Goal: Task Accomplishment & Management: Complete application form

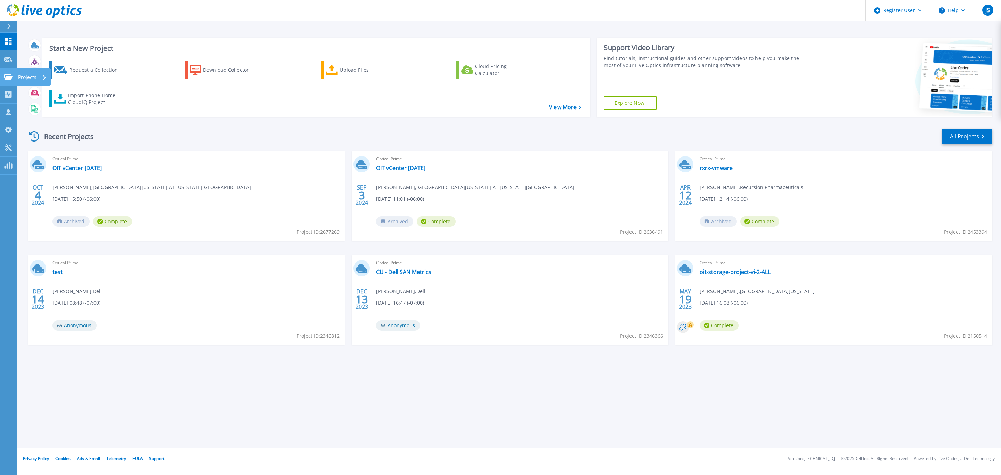
click at [22, 78] on p "Projects" at bounding box center [27, 77] width 18 height 18
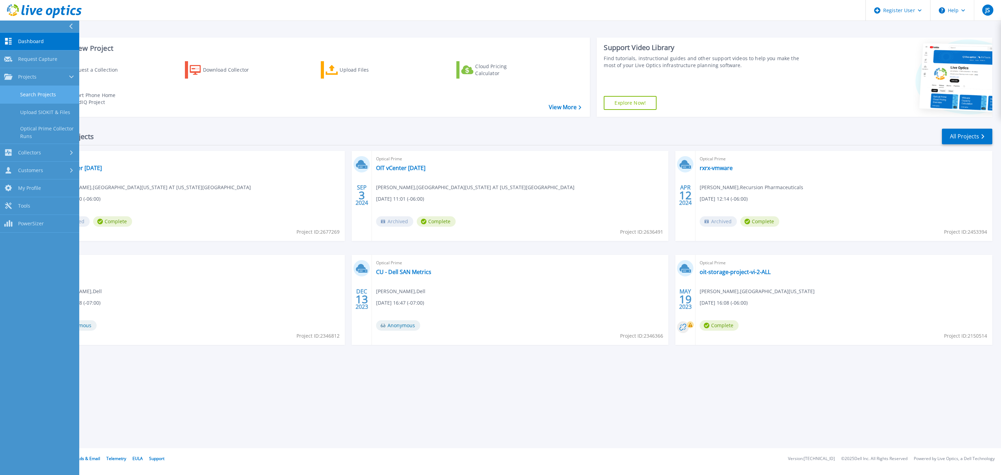
click at [48, 89] on link "Search Projects" at bounding box center [39, 95] width 79 height 18
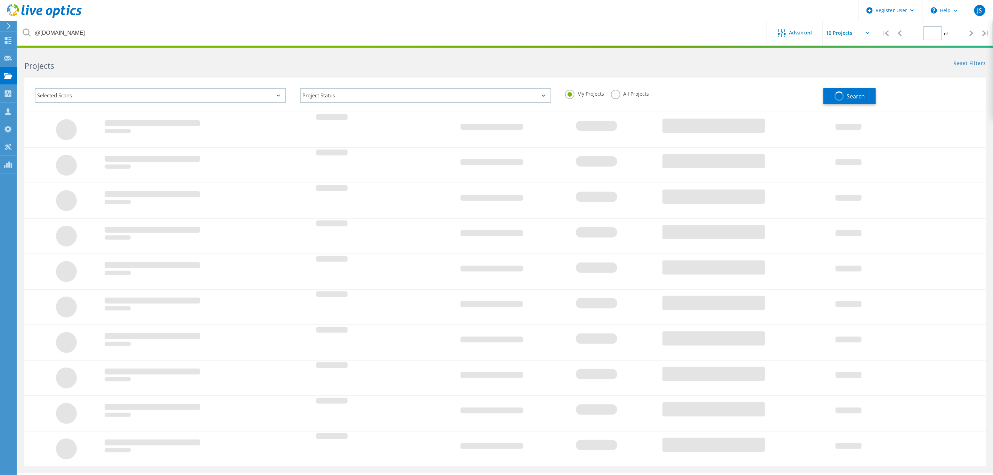
type input "1"
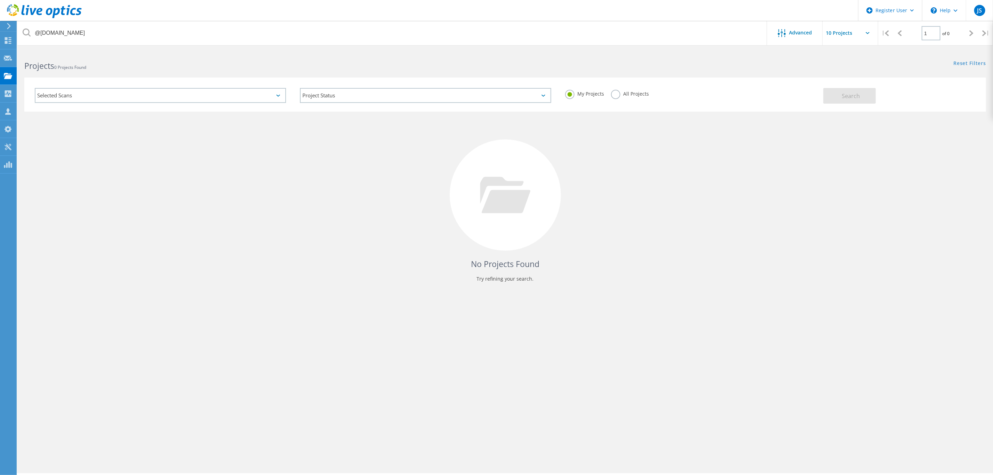
click at [614, 92] on label "All Projects" at bounding box center [630, 93] width 38 height 7
click at [0, 0] on input "All Projects" at bounding box center [0, 0] width 0 height 0
click at [842, 95] on span "Search" at bounding box center [851, 96] width 18 height 8
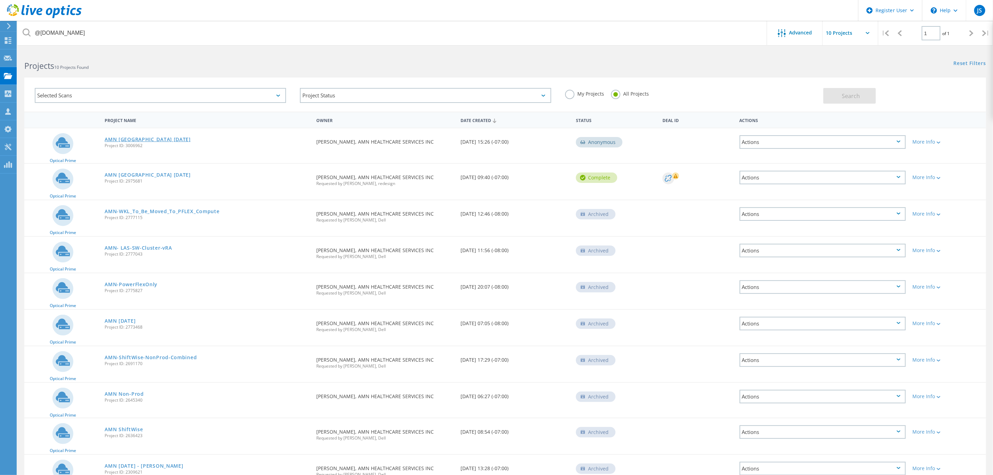
click at [141, 137] on link "AMN [GEOGRAPHIC_DATA] [DATE]" at bounding box center [148, 139] width 86 height 5
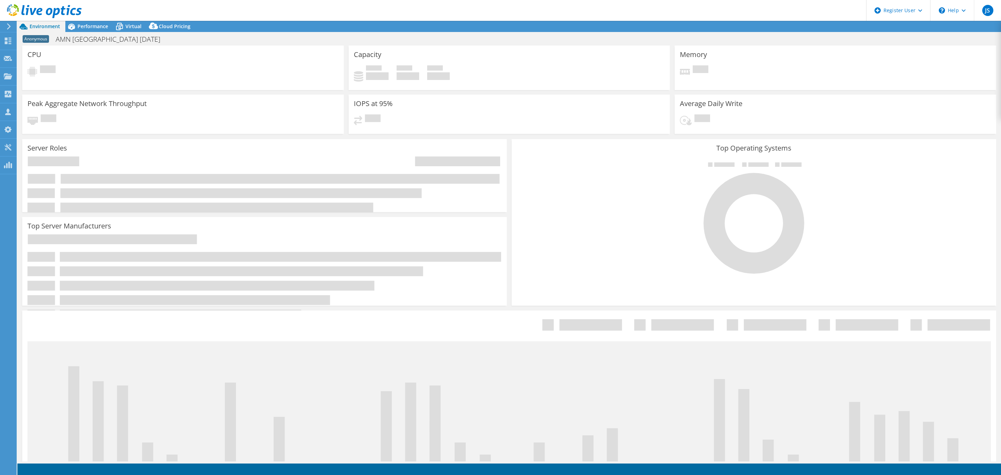
select select "USD"
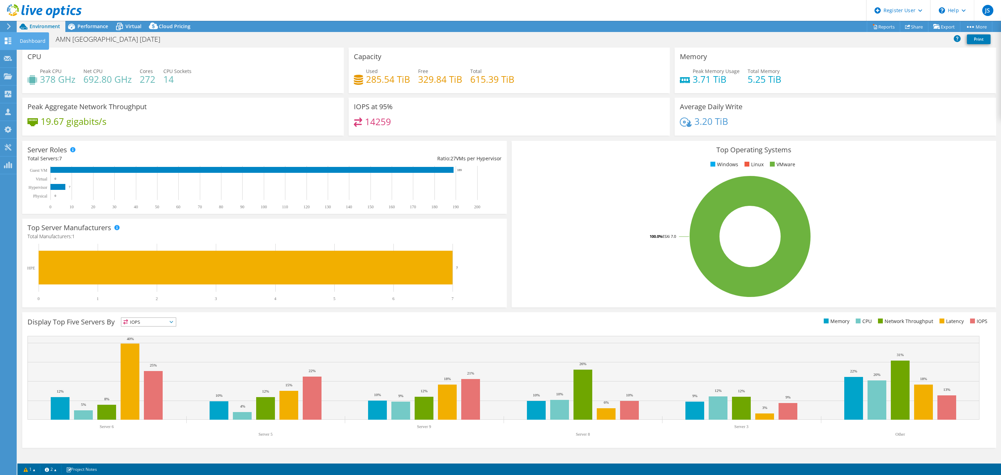
click at [11, 40] on icon at bounding box center [8, 41] width 8 height 7
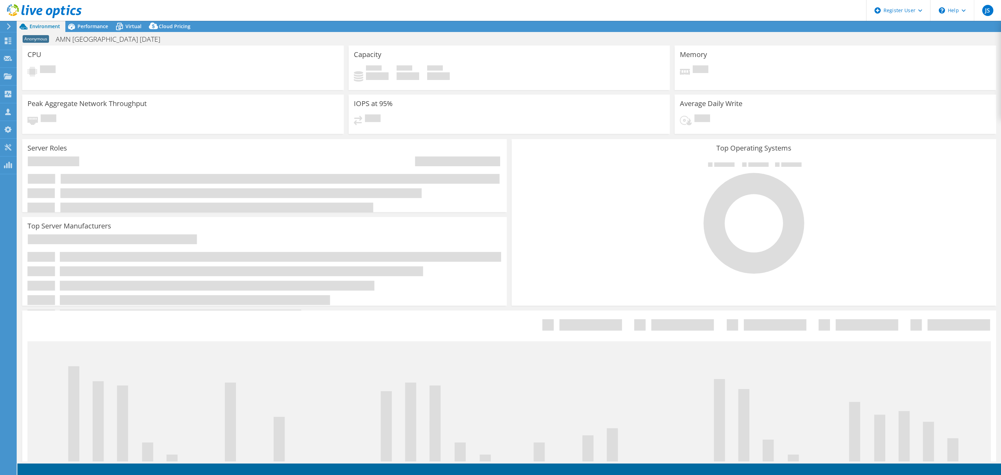
select select "USD"
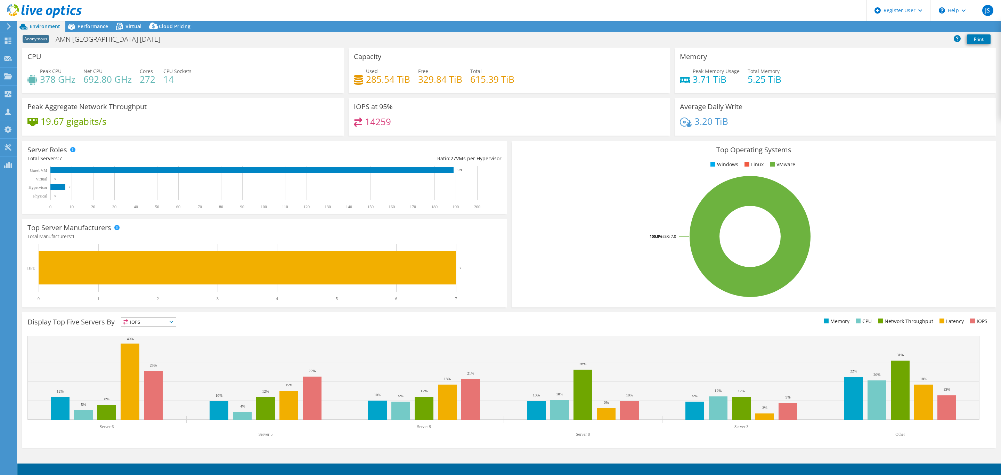
click at [8, 26] on icon at bounding box center [8, 26] width 5 height 6
click at [79, 24] on span "Performance" at bounding box center [93, 26] width 31 height 7
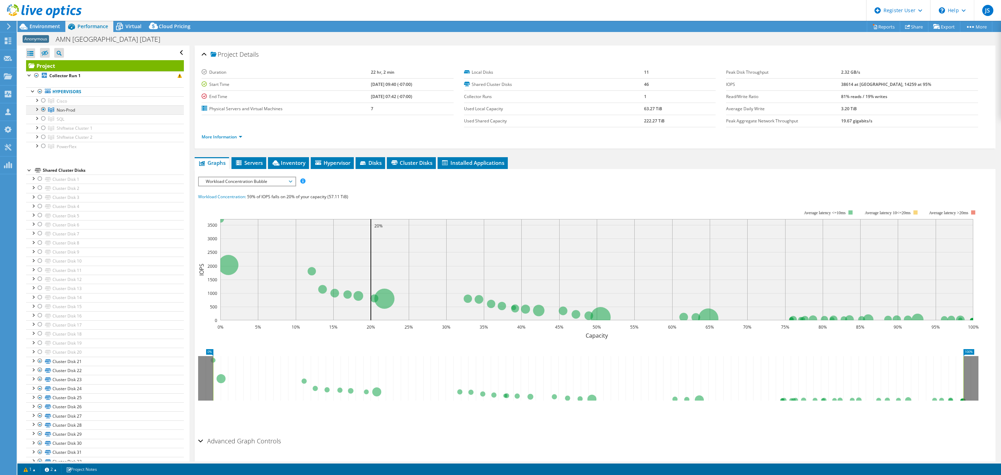
click at [43, 110] on div at bounding box center [43, 109] width 7 height 8
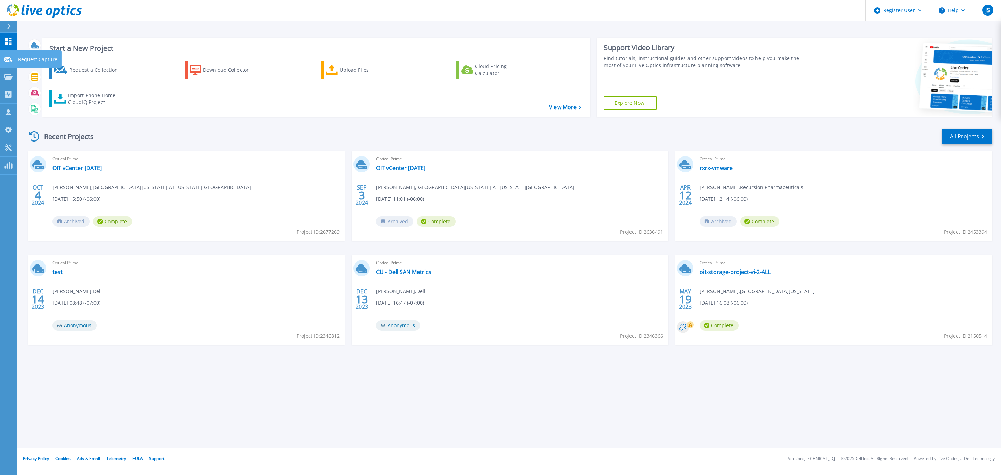
click at [7, 57] on icon at bounding box center [8, 59] width 8 height 5
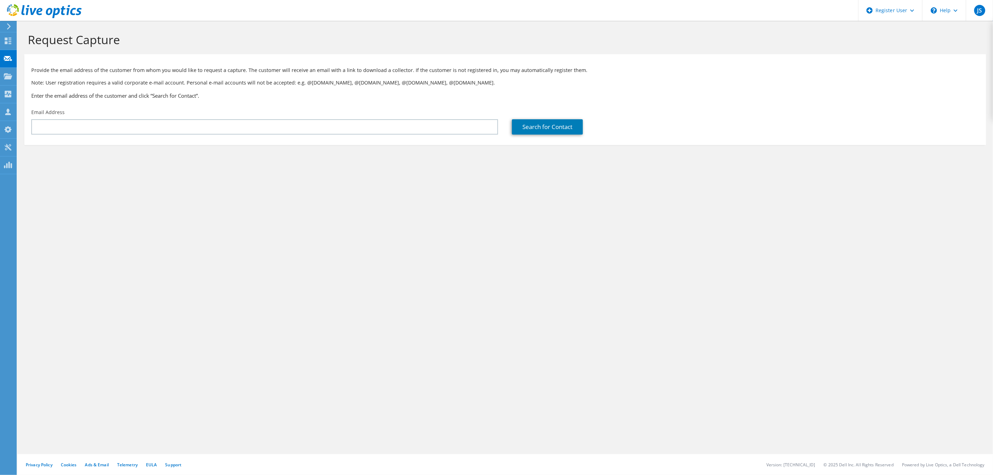
click at [7, 25] on icon at bounding box center [8, 26] width 5 height 6
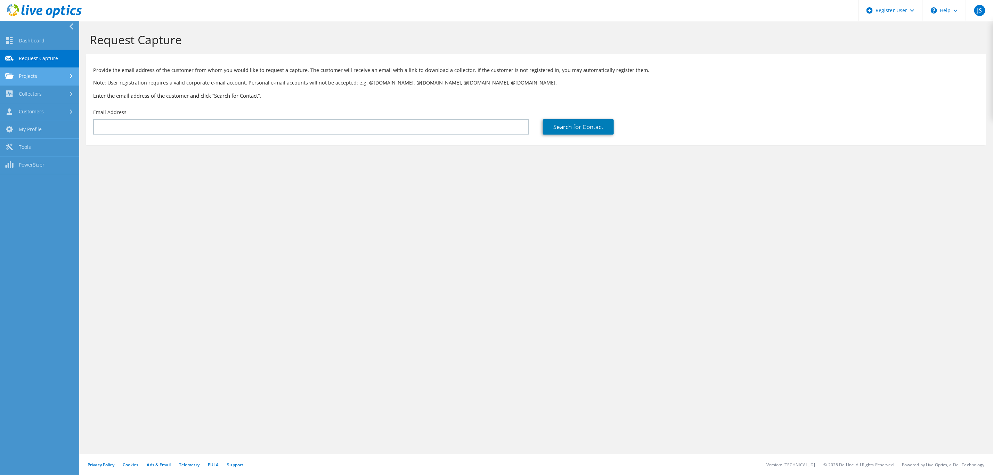
click at [42, 70] on link "Projects" at bounding box center [39, 77] width 79 height 18
click at [56, 88] on link "Search Projects" at bounding box center [39, 95] width 79 height 18
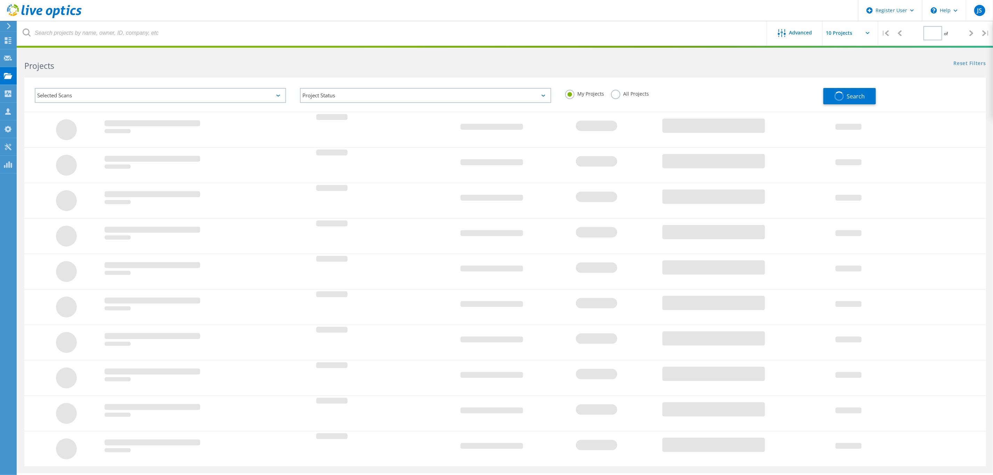
type input "1"
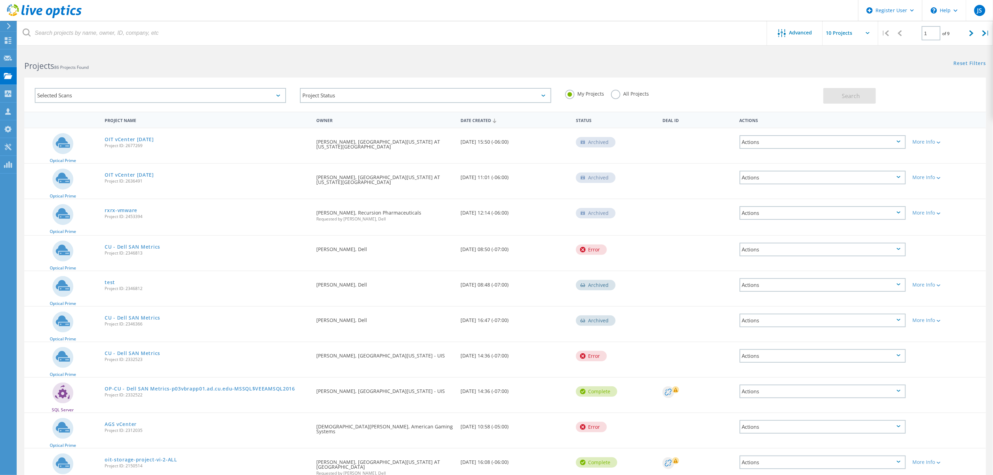
click at [613, 99] on div "All Projects" at bounding box center [630, 95] width 38 height 10
click at [617, 96] on label "All Projects" at bounding box center [630, 93] width 38 height 7
click at [0, 0] on input "All Projects" at bounding box center [0, 0] width 0 height 0
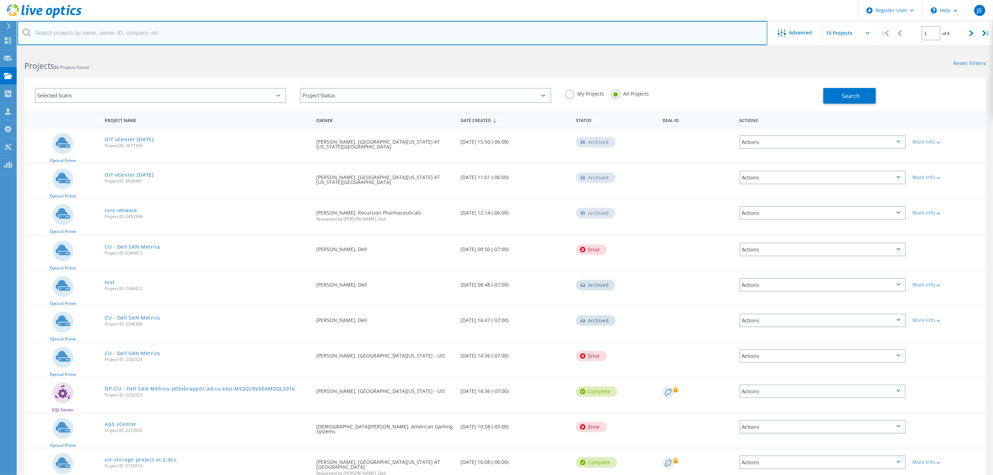
click at [490, 31] on input "text" at bounding box center [392, 33] width 750 height 24
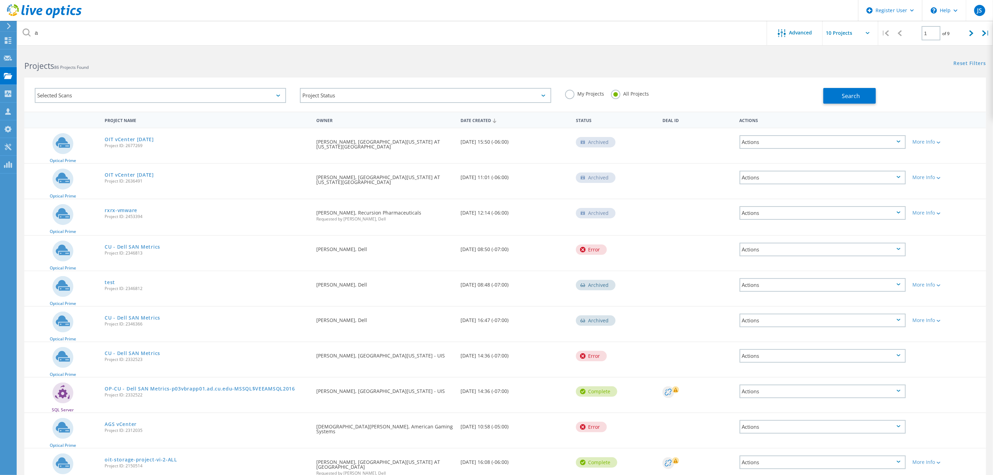
click at [118, 13] on header "Register User \n Help Explore Helpful Articles Contact Support JS Dell User [PE…" at bounding box center [496, 10] width 993 height 21
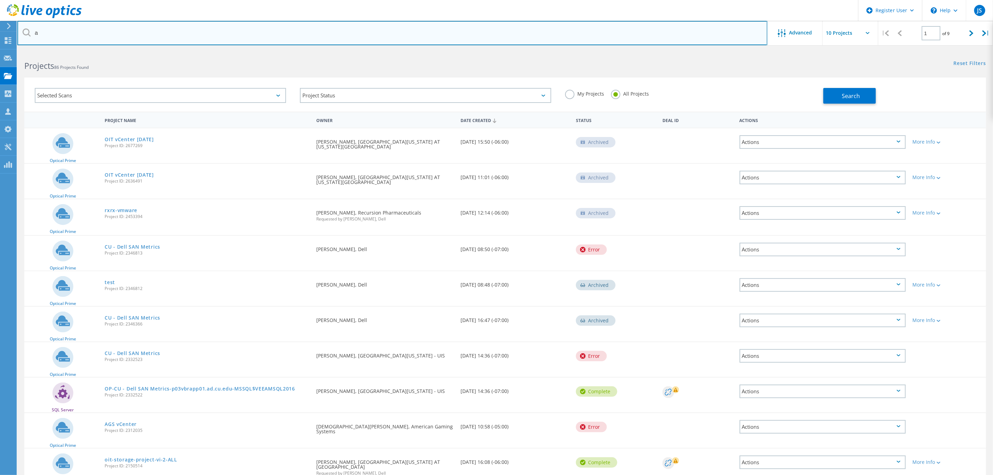
click at [80, 42] on input "a" at bounding box center [392, 33] width 750 height 24
paste input "[EMAIL_ADDRESS][PERSON_NAME][DOMAIN_NAME]"
drag, startPoint x: 63, startPoint y: 34, endPoint x: -22, endPoint y: 31, distance: 84.9
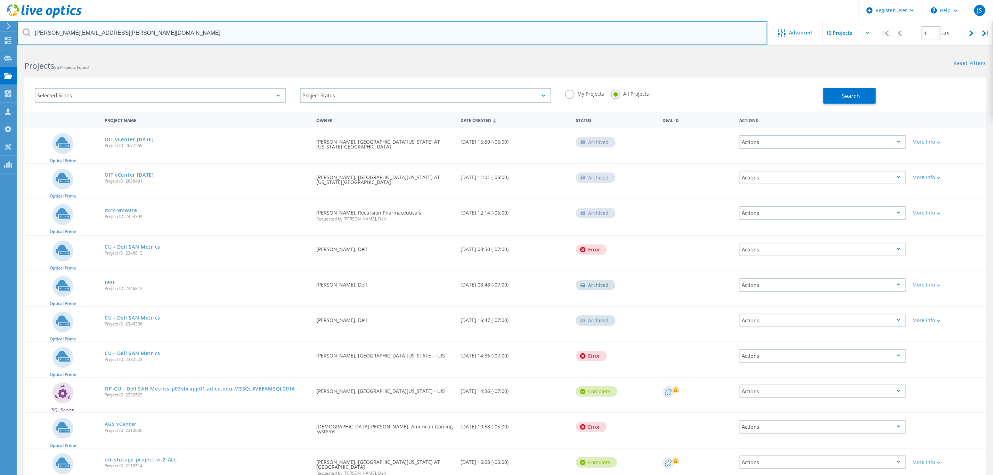
click at [0, 31] on html "Register User \n Help Explore Helpful Articles Contact Support JS Dell User [PE…" at bounding box center [496, 258] width 993 height 517
type input "@[DOMAIN_NAME]"
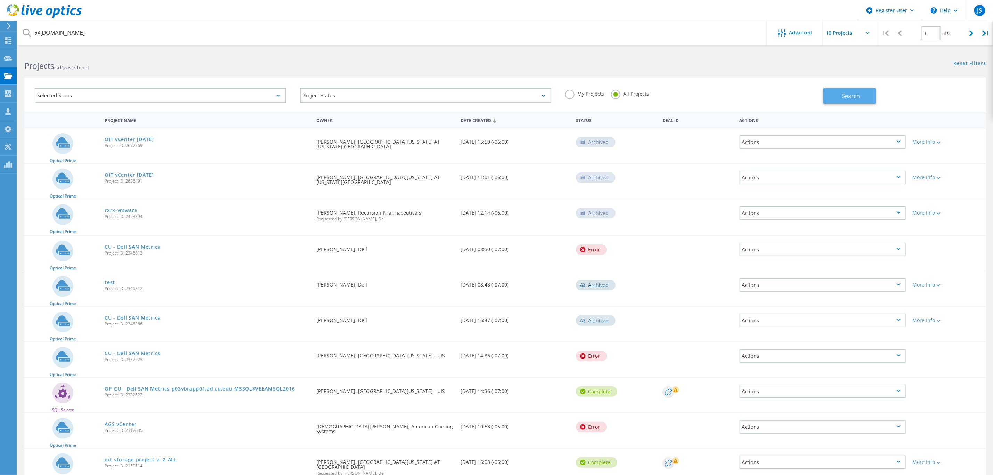
click at [857, 94] on span "Search" at bounding box center [851, 96] width 18 height 8
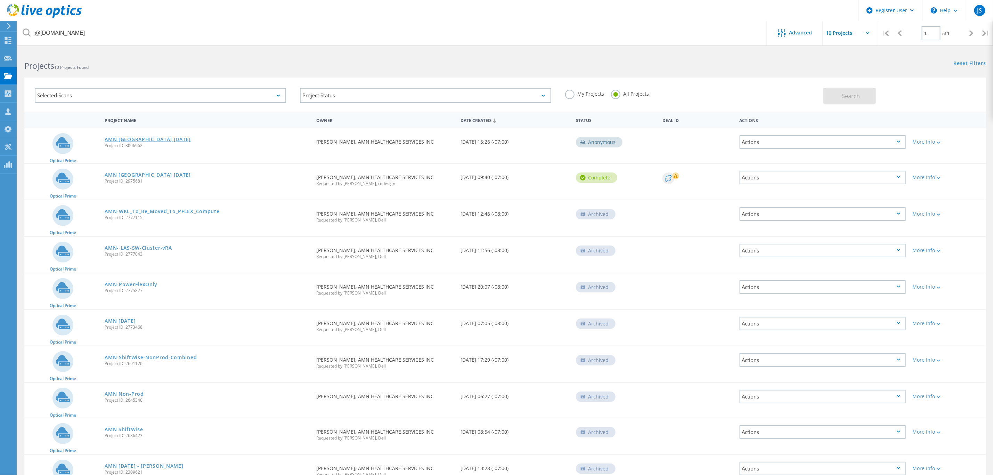
click at [156, 137] on link "AMN [GEOGRAPHIC_DATA] [DATE]" at bounding box center [148, 139] width 86 height 5
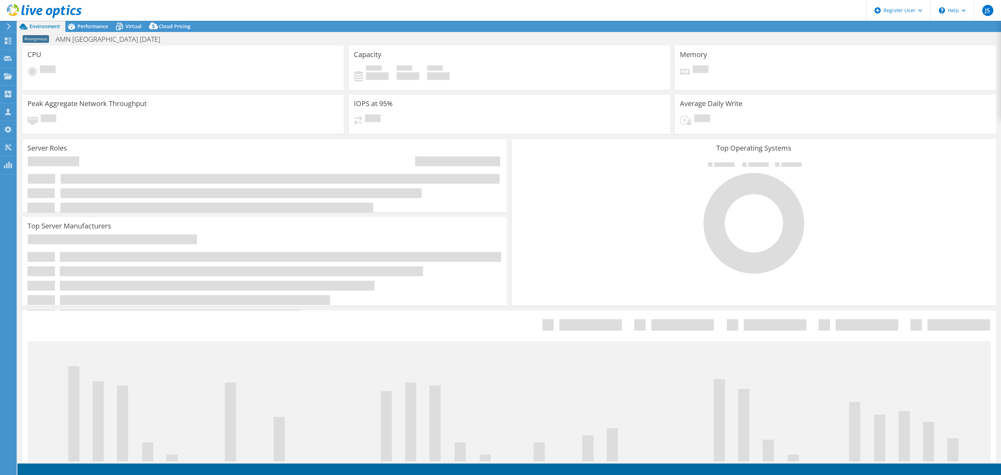
select select "USD"
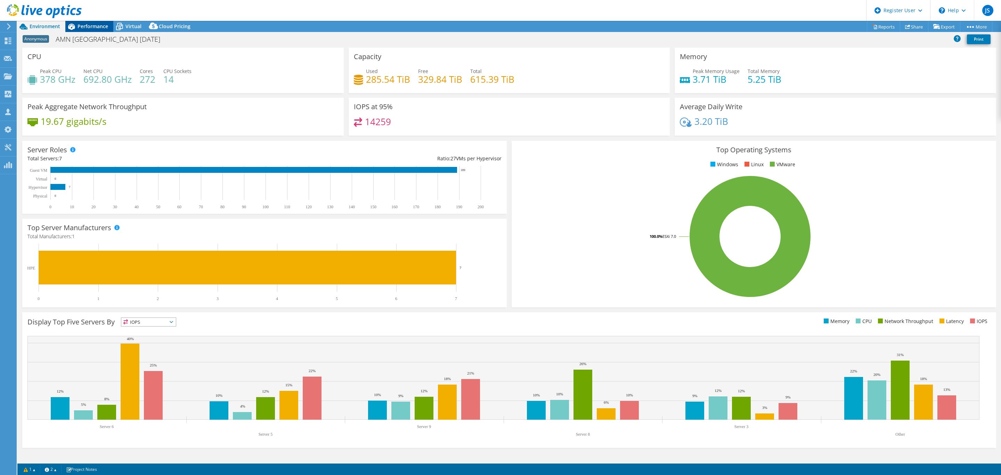
click at [75, 24] on icon at bounding box center [71, 27] width 12 height 12
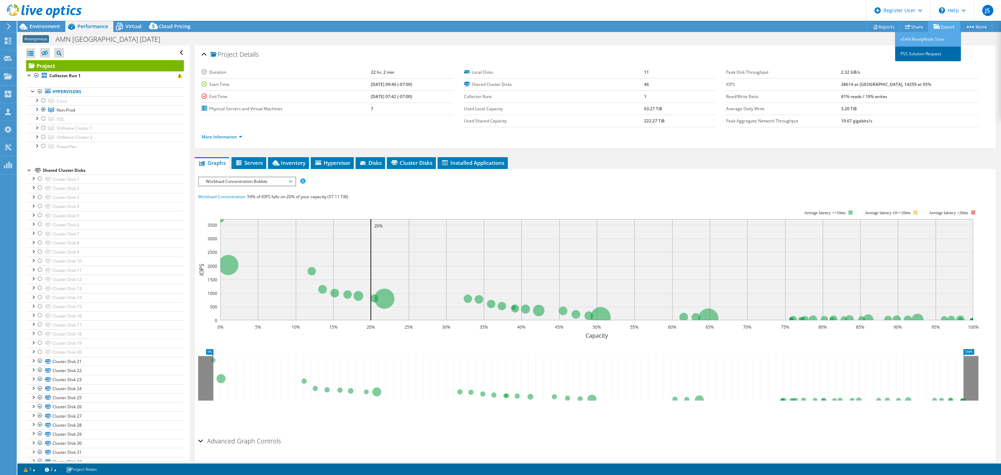
click at [935, 51] on link "PSS Solution Request" at bounding box center [928, 54] width 66 height 15
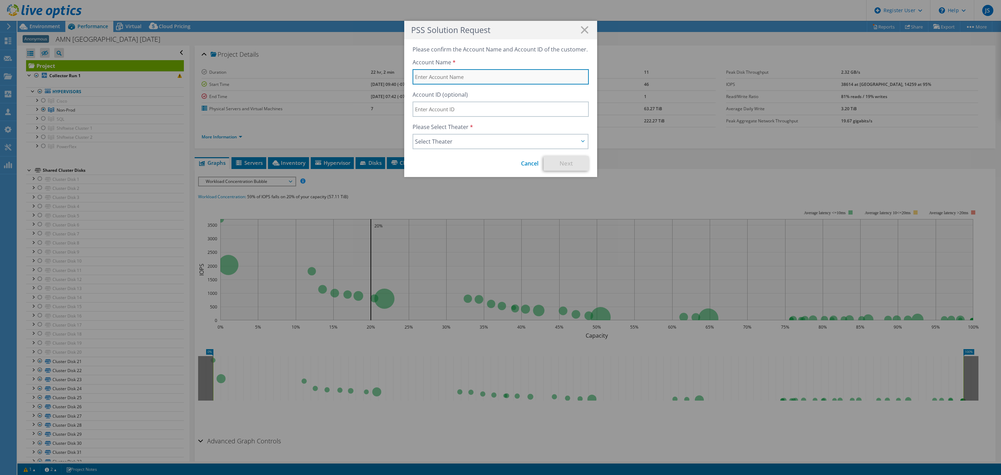
click at [490, 81] on input "text" at bounding box center [501, 76] width 176 height 15
type input "AMN Healthcare"
click at [482, 136] on span "Select Theater" at bounding box center [500, 142] width 174 height 14
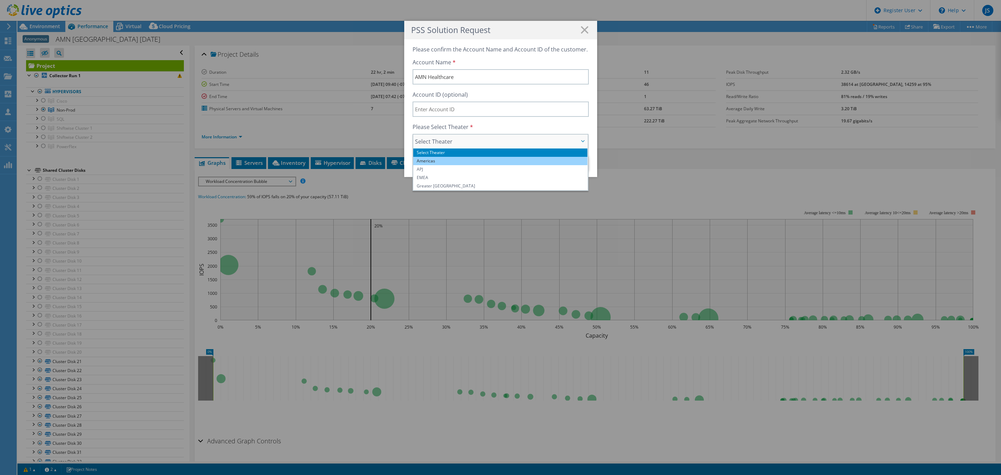
click at [448, 157] on li "Americas" at bounding box center [500, 161] width 174 height 8
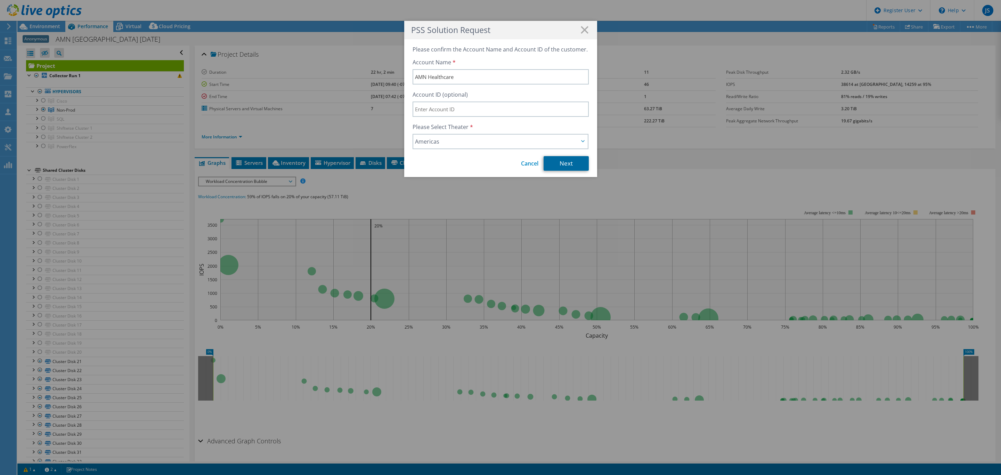
click at [569, 166] on link "Next" at bounding box center [566, 163] width 45 height 15
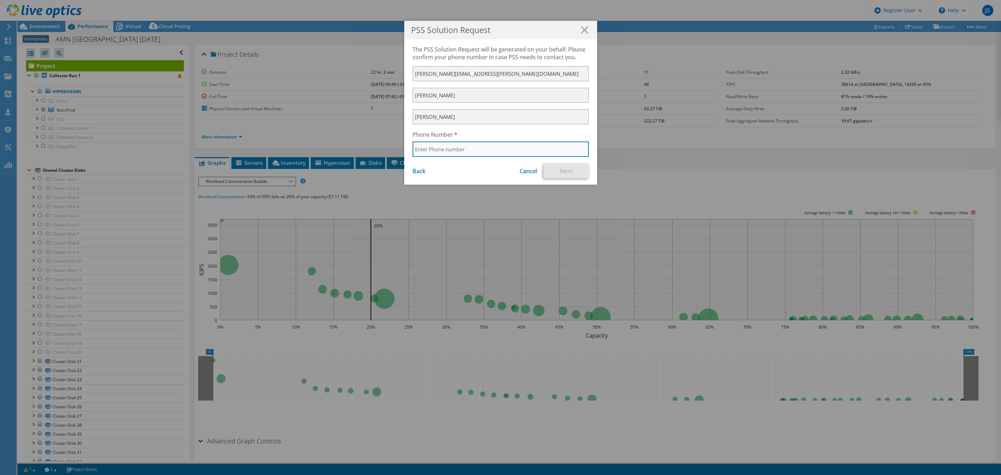
click at [482, 155] on input "text" at bounding box center [501, 148] width 176 height 15
type input "8054033656"
click at [575, 168] on link "Next" at bounding box center [566, 171] width 45 height 15
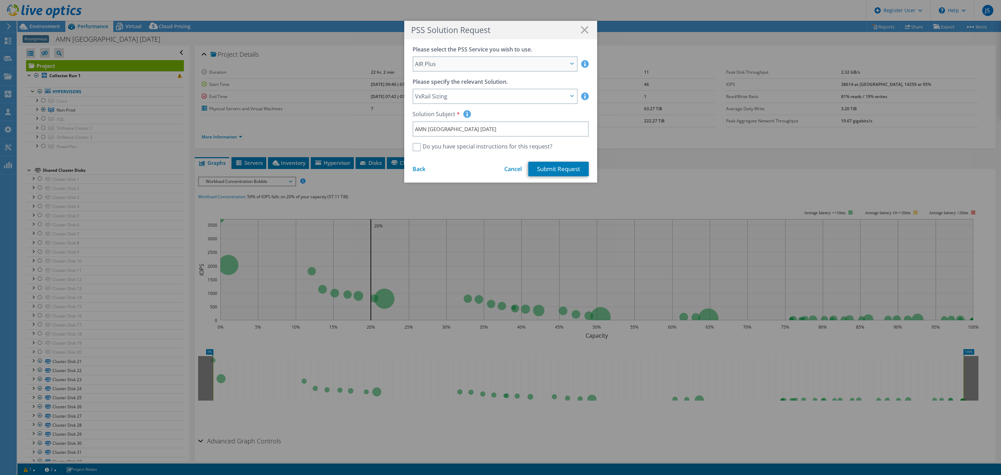
click at [525, 57] on span "AIR Plus" at bounding box center [494, 64] width 163 height 14
click at [520, 97] on span "VxRail Sizing" at bounding box center [491, 96] width 153 height 8
click at [463, 167] on div "Back Cancel Submit Request" at bounding box center [501, 169] width 176 height 15
click at [483, 97] on span "VxRail Sizing" at bounding box center [491, 96] width 153 height 8
click at [482, 114] on li "AIRXpress Extended Report" at bounding box center [494, 116] width 163 height 8
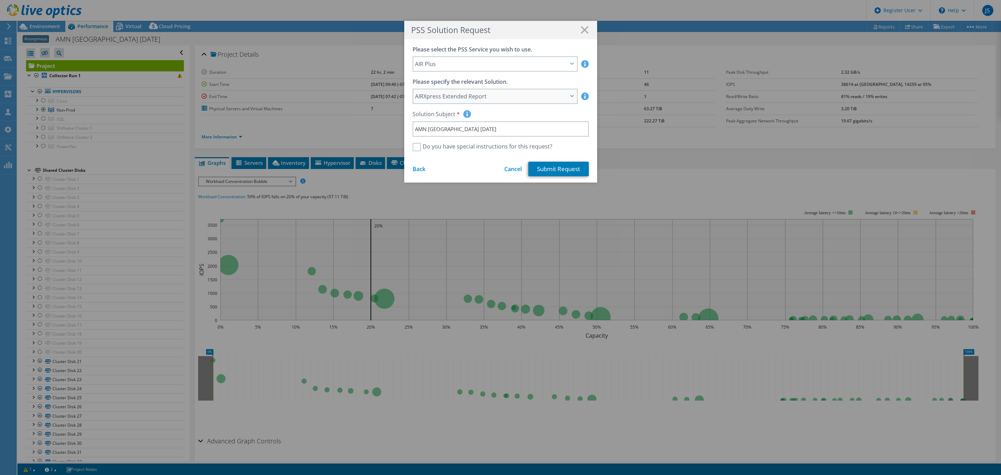
click at [482, 96] on span "AIRXpress Extended Report" at bounding box center [491, 96] width 153 height 8
click at [481, 106] on li "VxRail Sizing" at bounding box center [494, 107] width 163 height 8
click at [582, 33] on icon at bounding box center [585, 30] width 8 height 8
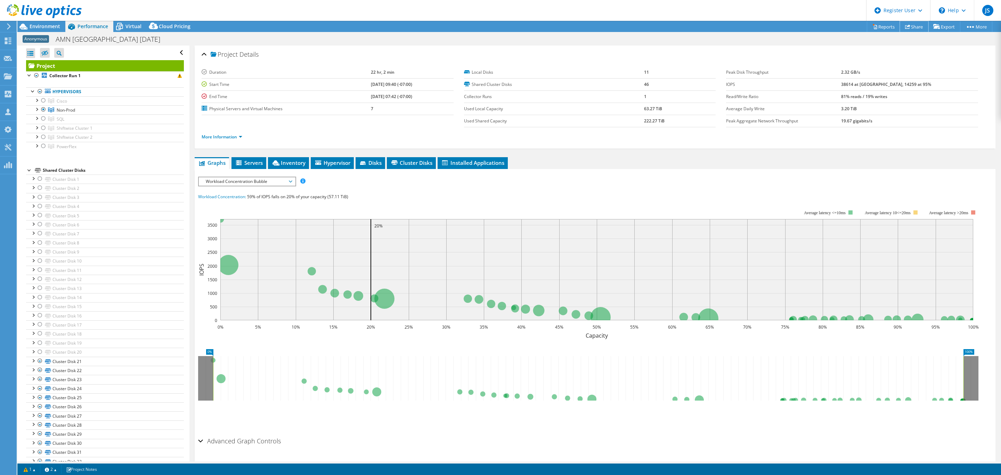
click at [913, 25] on link "Share" at bounding box center [914, 26] width 29 height 11
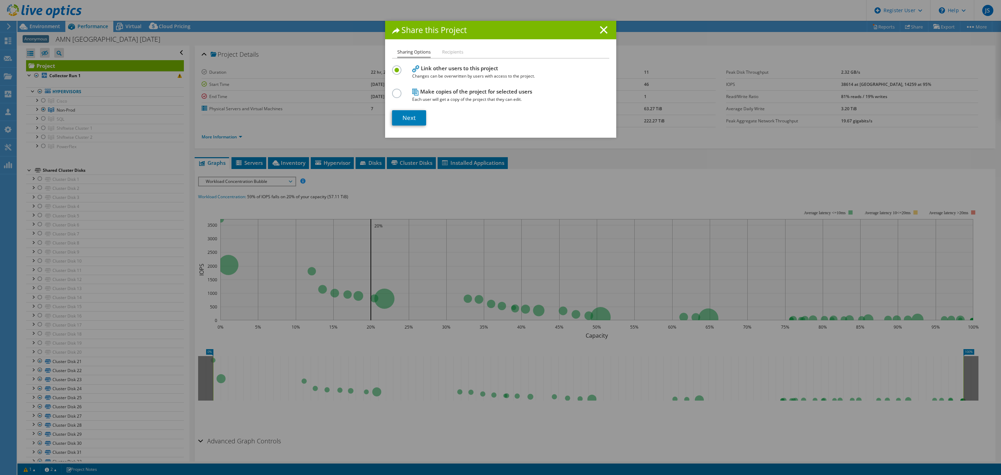
click at [442, 51] on li "Recipients" at bounding box center [452, 52] width 21 height 9
click at [408, 113] on link "Next" at bounding box center [409, 117] width 34 height 15
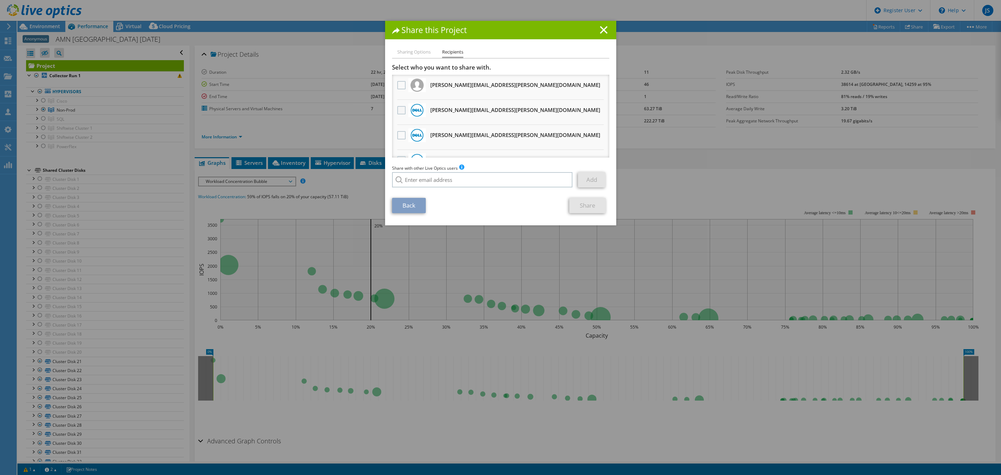
click at [397, 110] on label at bounding box center [402, 110] width 10 height 8
click at [0, 0] on input "checkbox" at bounding box center [0, 0] width 0 height 0
click at [593, 206] on link "Share" at bounding box center [587, 205] width 36 height 15
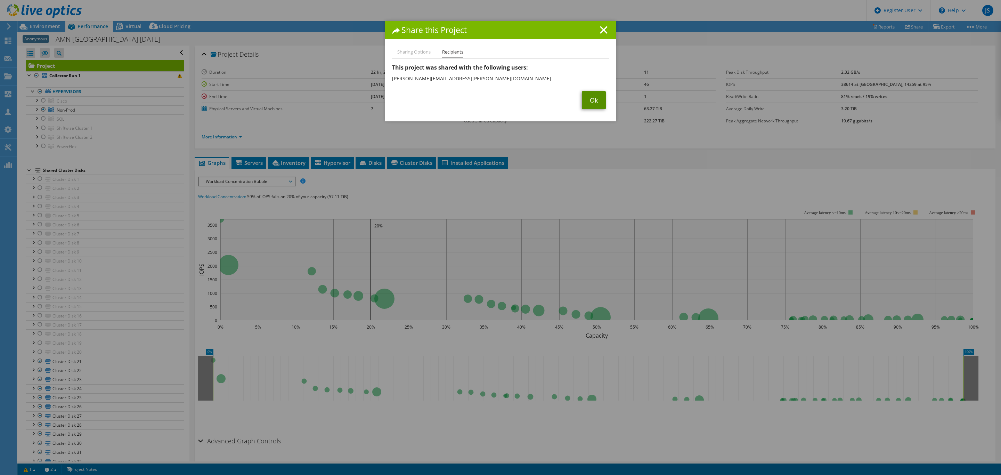
click at [586, 95] on link "Ok" at bounding box center [594, 100] width 24 height 18
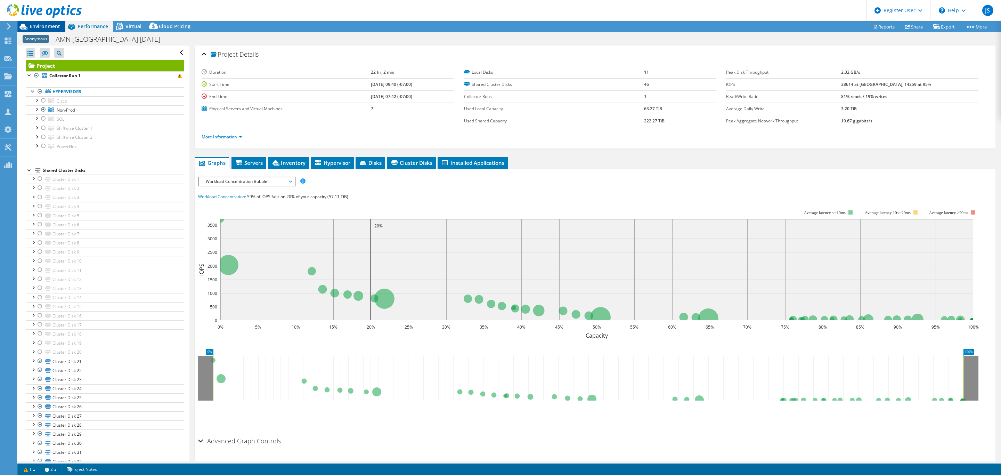
click at [43, 26] on span "Environment" at bounding box center [45, 26] width 31 height 7
